Goal: Find specific page/section: Find specific page/section

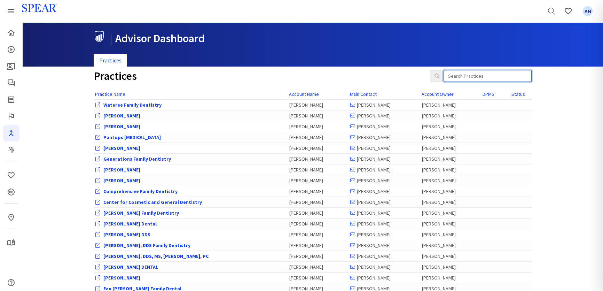
click at [479, 79] on input "search" at bounding box center [488, 76] width 88 height 12
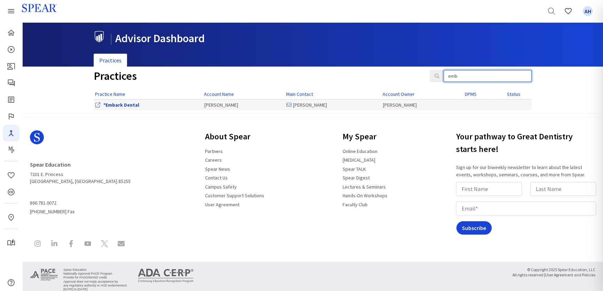
type input "emb"
click at [124, 102] on link "*Embark Dental" at bounding box center [121, 105] width 36 height 6
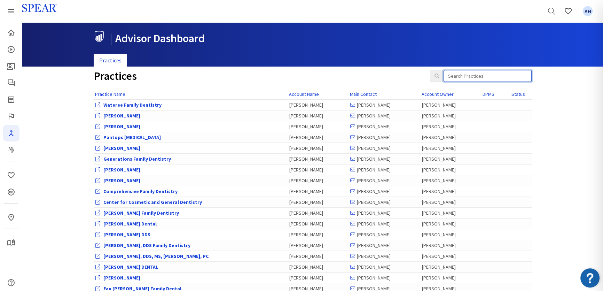
click at [471, 75] on input "search" at bounding box center [488, 76] width 88 height 12
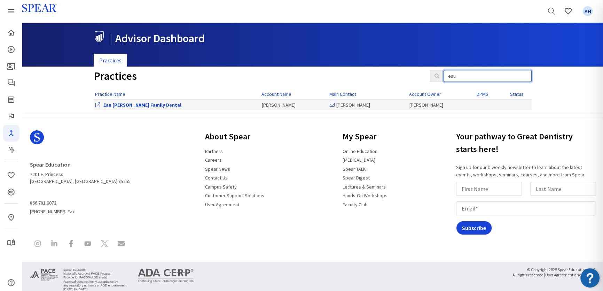
type input "eau"
click at [130, 103] on link "Eau [PERSON_NAME] Family Dental" at bounding box center [142, 105] width 78 height 6
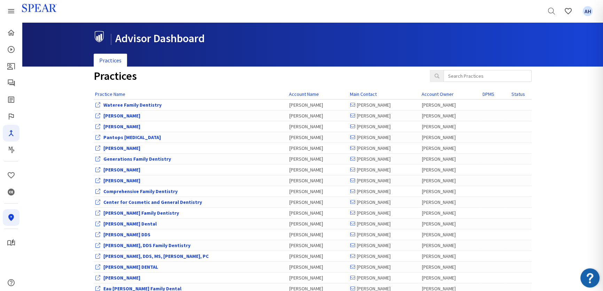
click at [9, 218] on icon "In-Person & Virtual" at bounding box center [11, 217] width 6 height 7
